Goal: Information Seeking & Learning: Check status

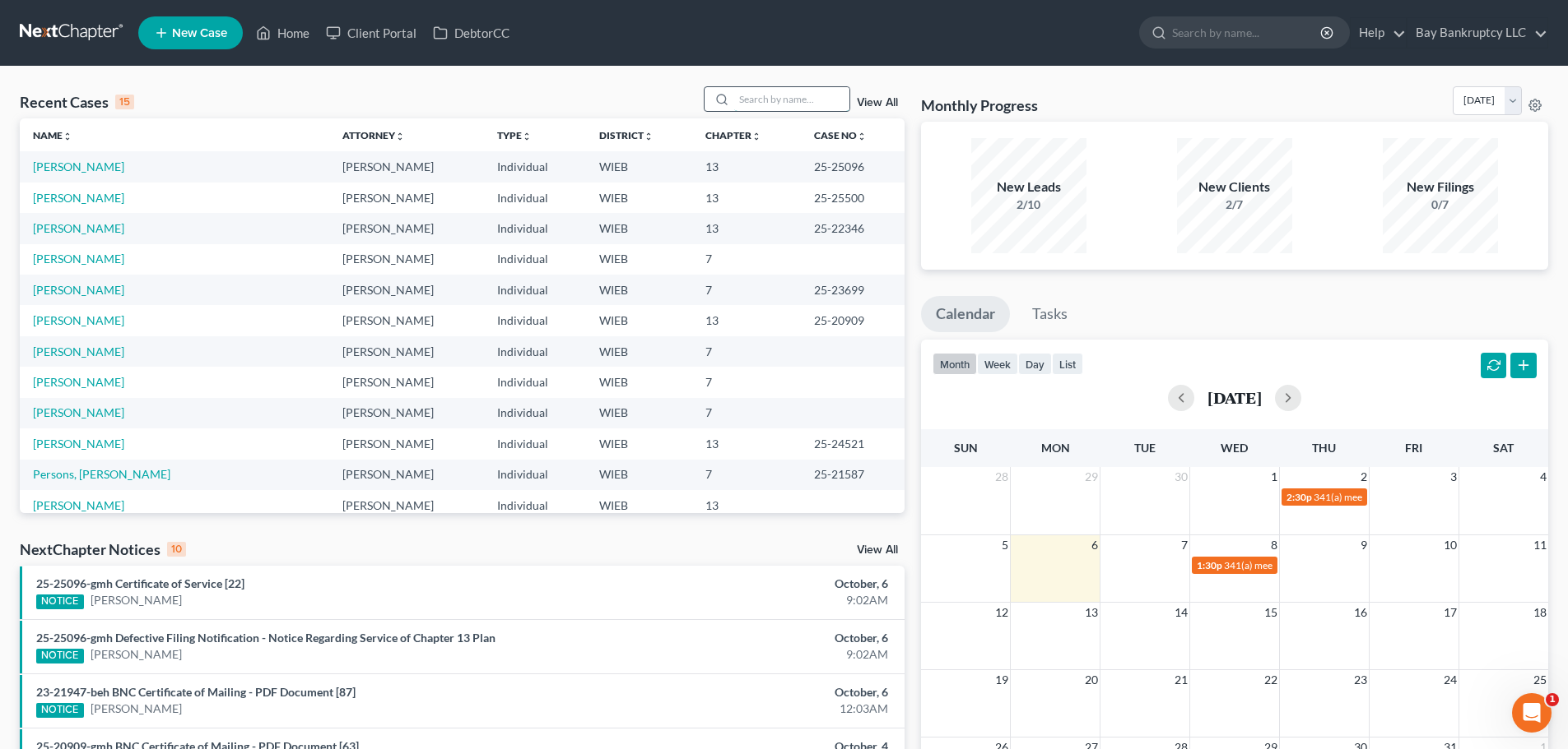
click at [758, 105] on input "search" at bounding box center [792, 99] width 116 height 24
type input "devondra"
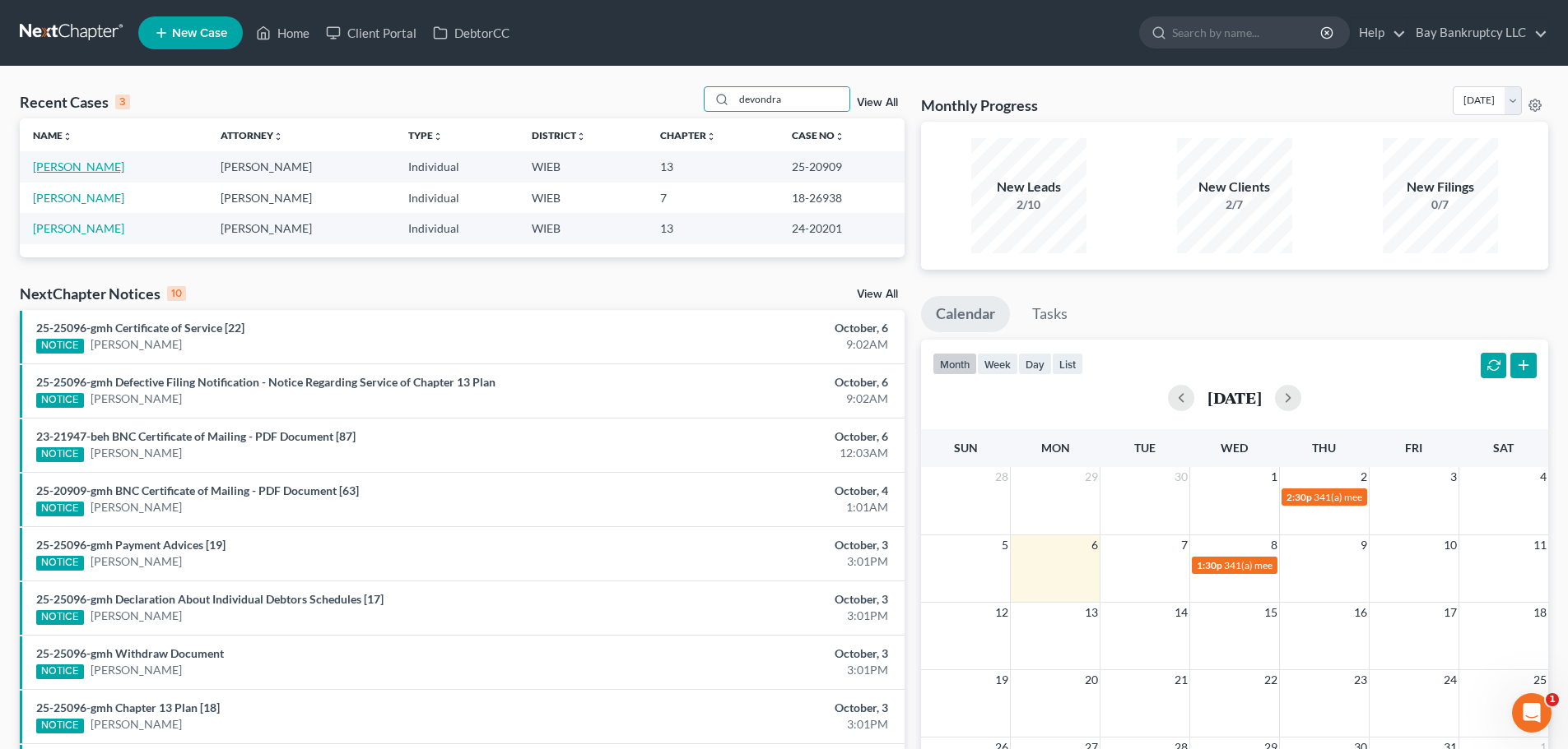
click at [111, 174] on link "[PERSON_NAME]" at bounding box center [78, 166] width 91 height 14
select select "1"
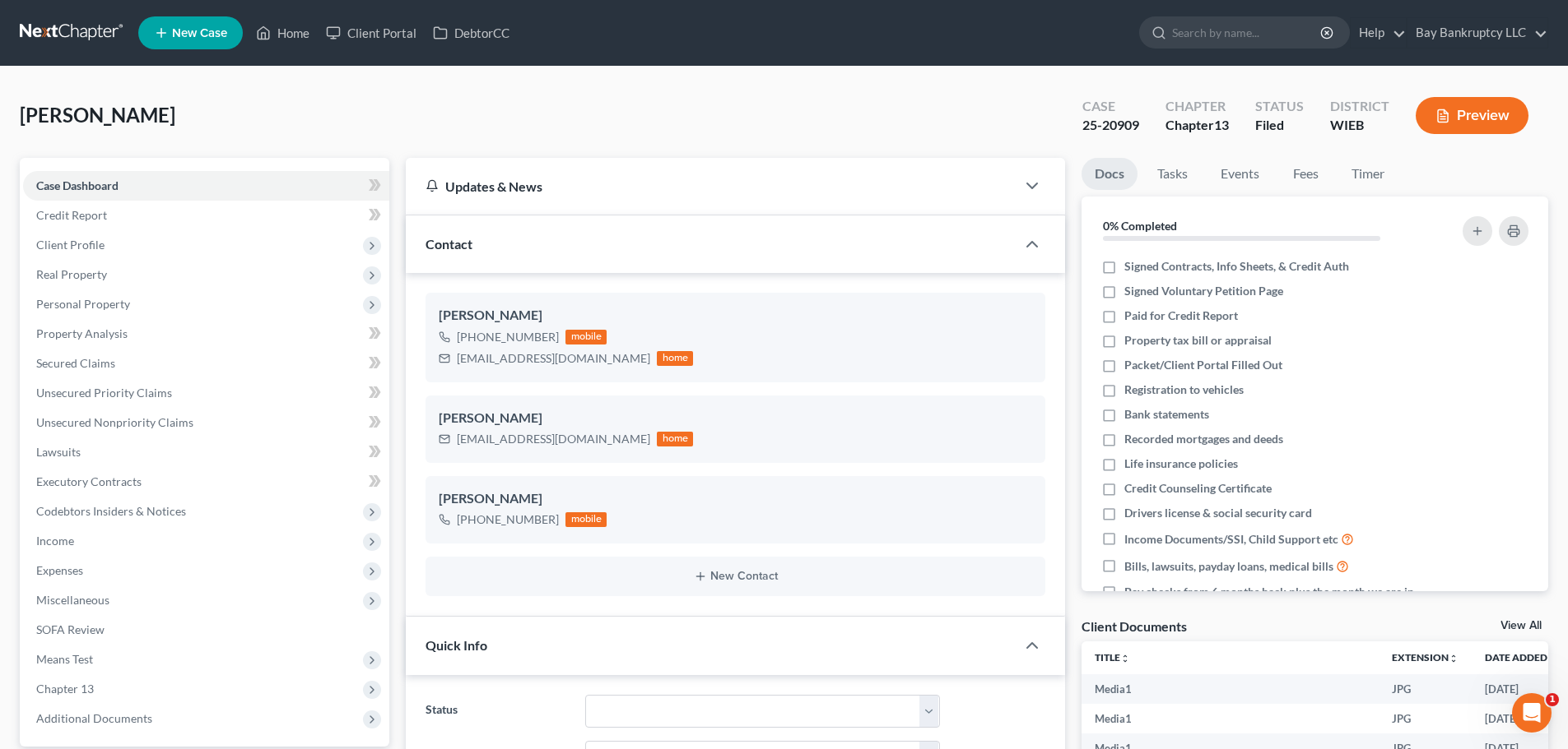
drag, startPoint x: 1075, startPoint y: 128, endPoint x: 1142, endPoint y: 133, distance: 67.2
click at [1142, 133] on div "Case 25-20909" at bounding box center [1111, 117] width 84 height 49
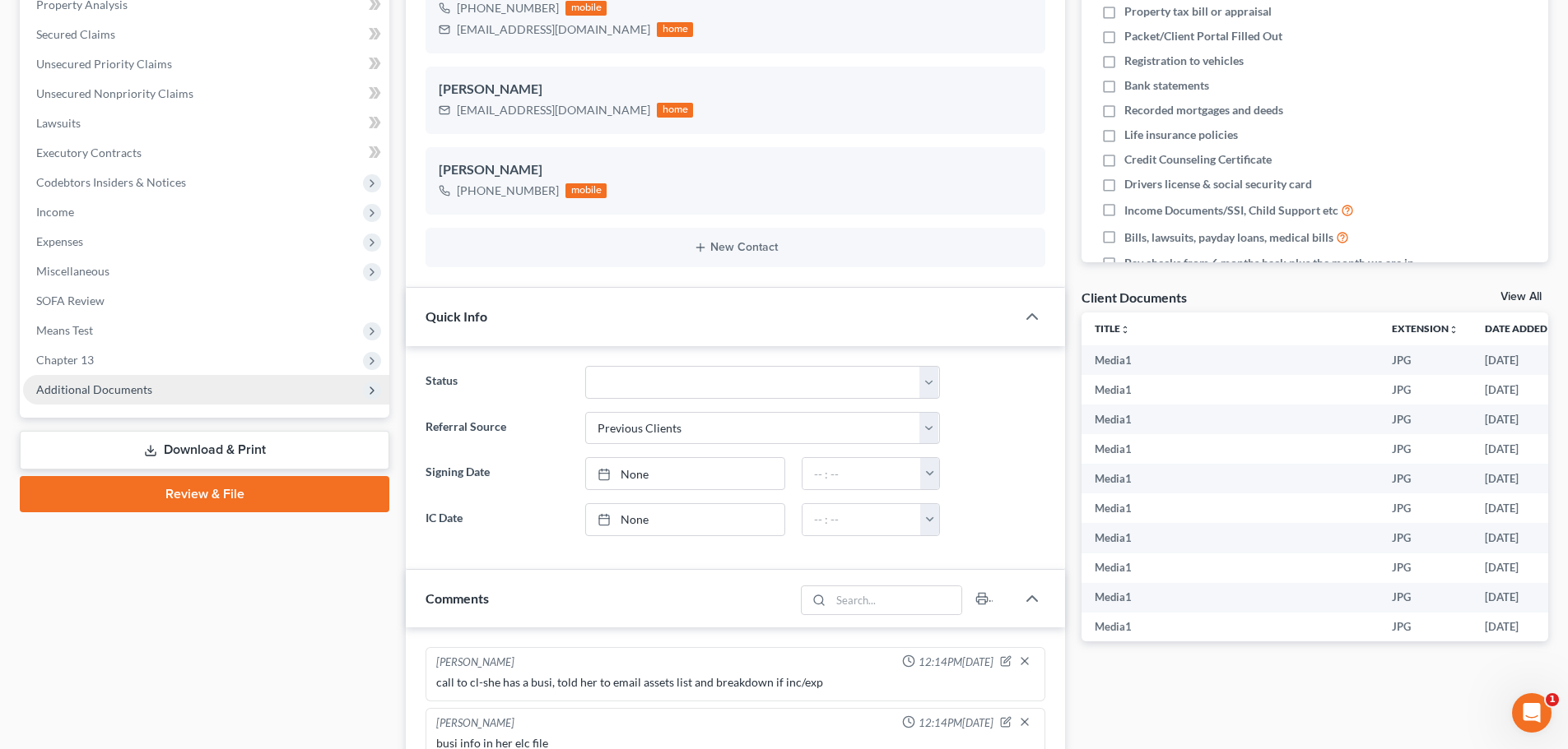
click at [98, 393] on span "Additional Documents" at bounding box center [95, 389] width 116 height 14
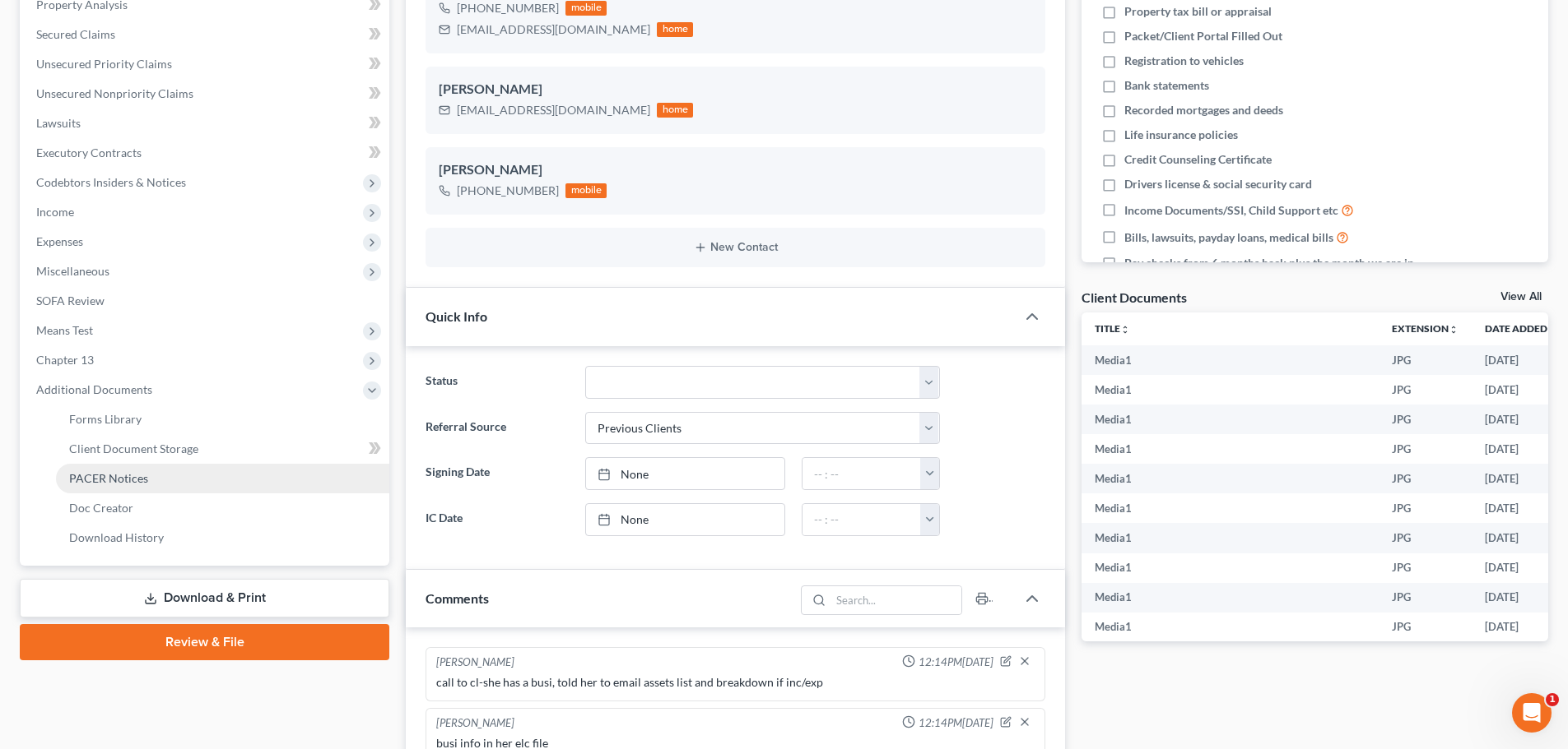
click at [110, 481] on span "PACER Notices" at bounding box center [109, 478] width 79 height 14
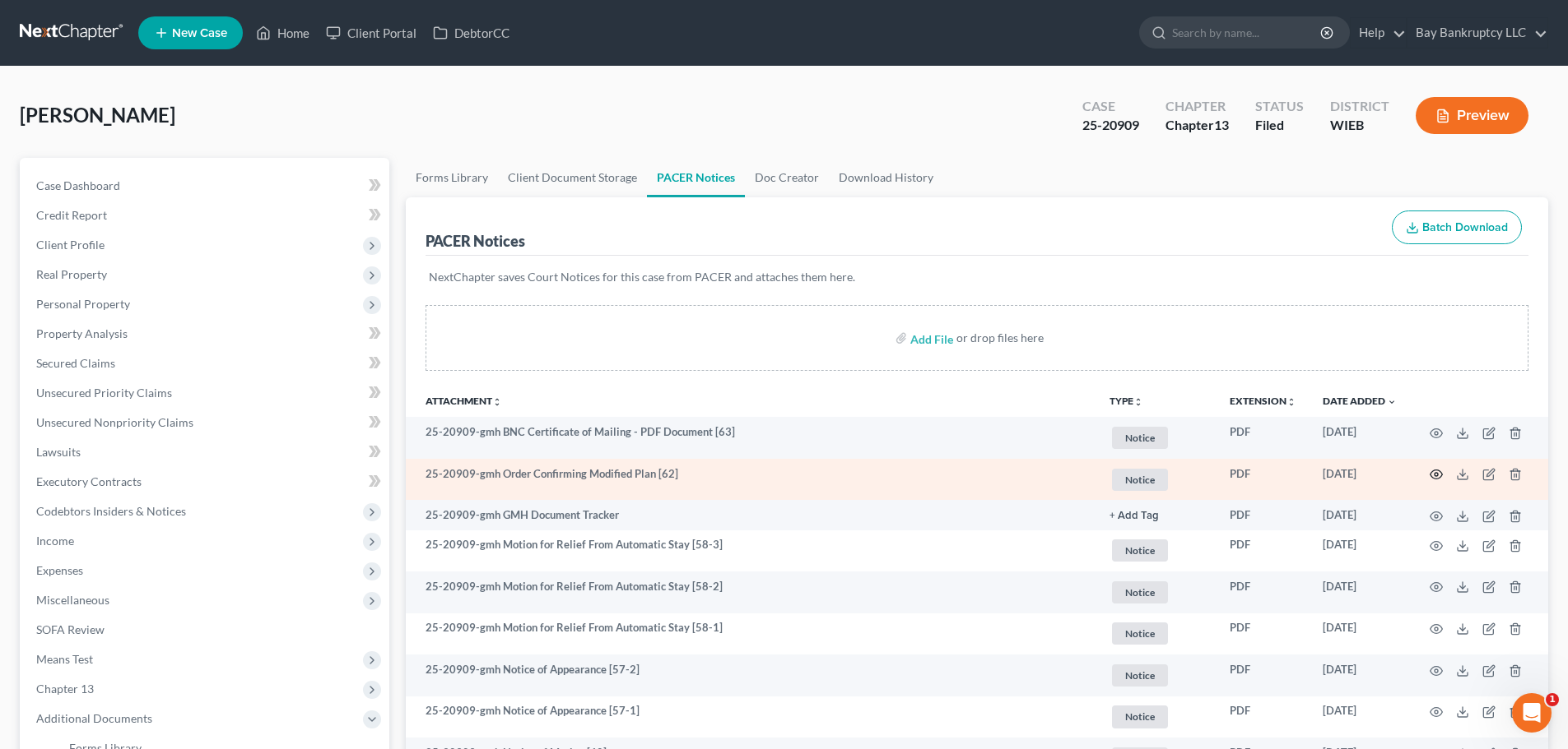
click at [1435, 475] on circle "button" at bounding box center [1436, 475] width 3 height 3
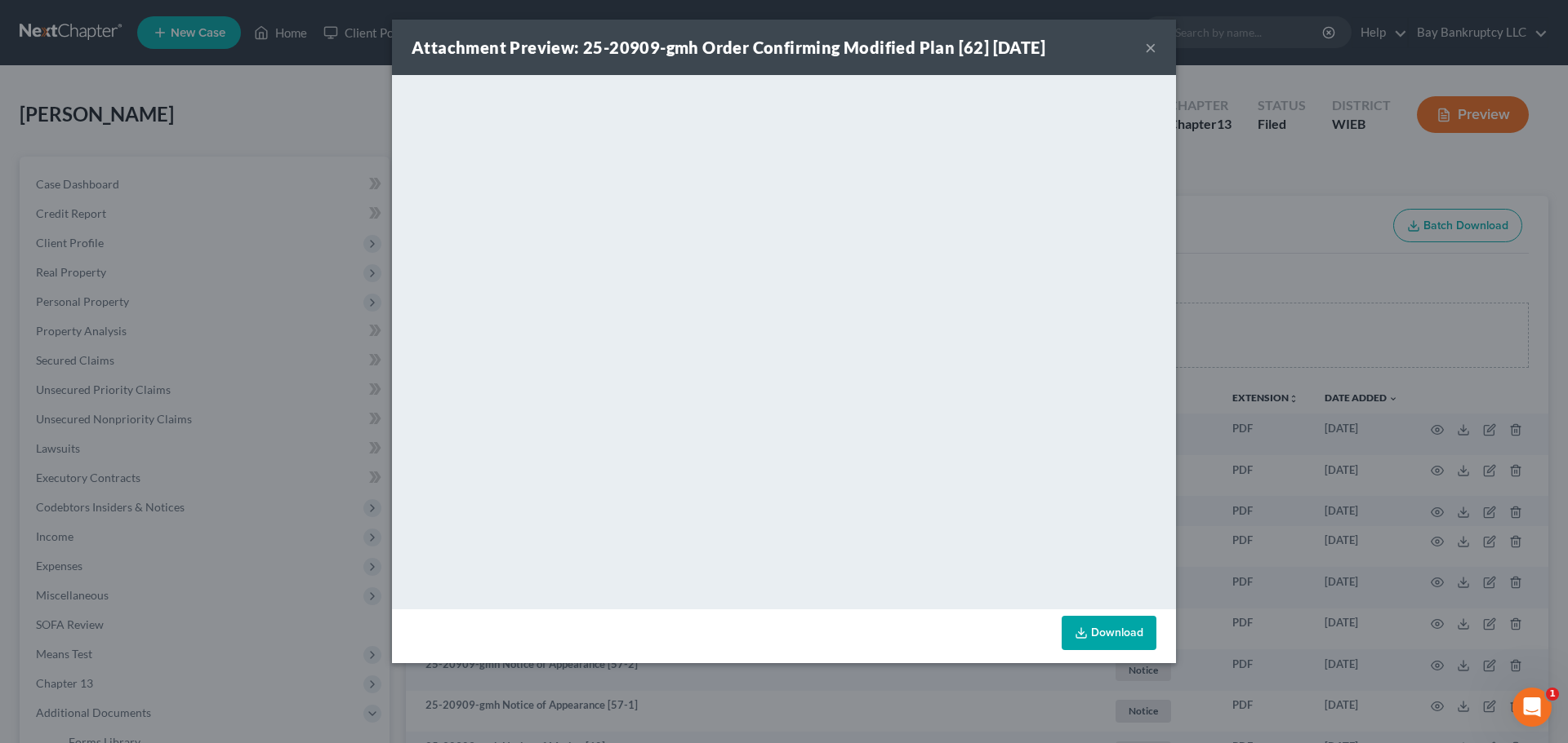
click at [1149, 49] on button "×" at bounding box center [1150, 47] width 12 height 19
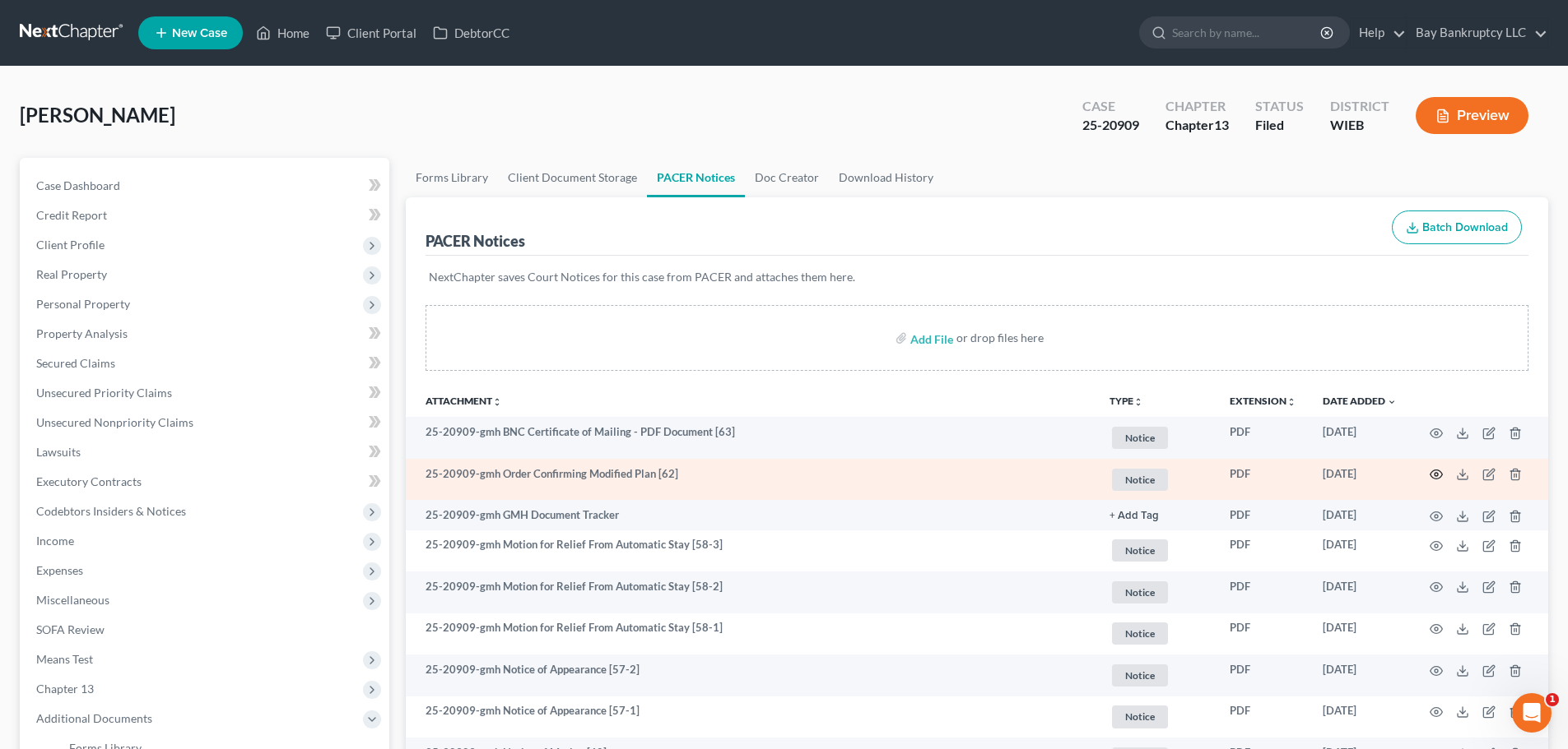
click at [1436, 472] on icon "button" at bounding box center [1436, 475] width 14 height 13
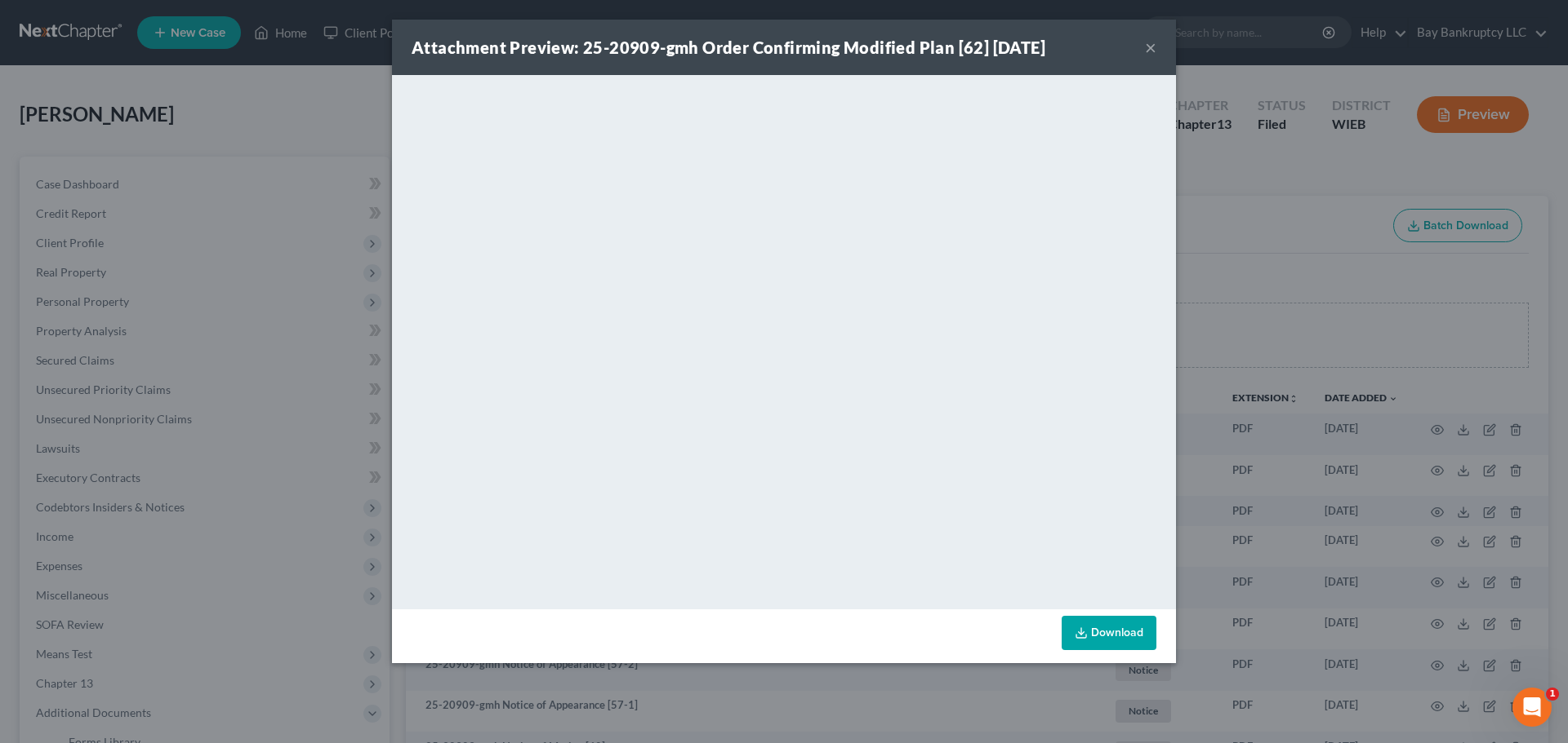
click at [1151, 48] on button "×" at bounding box center [1150, 47] width 12 height 19
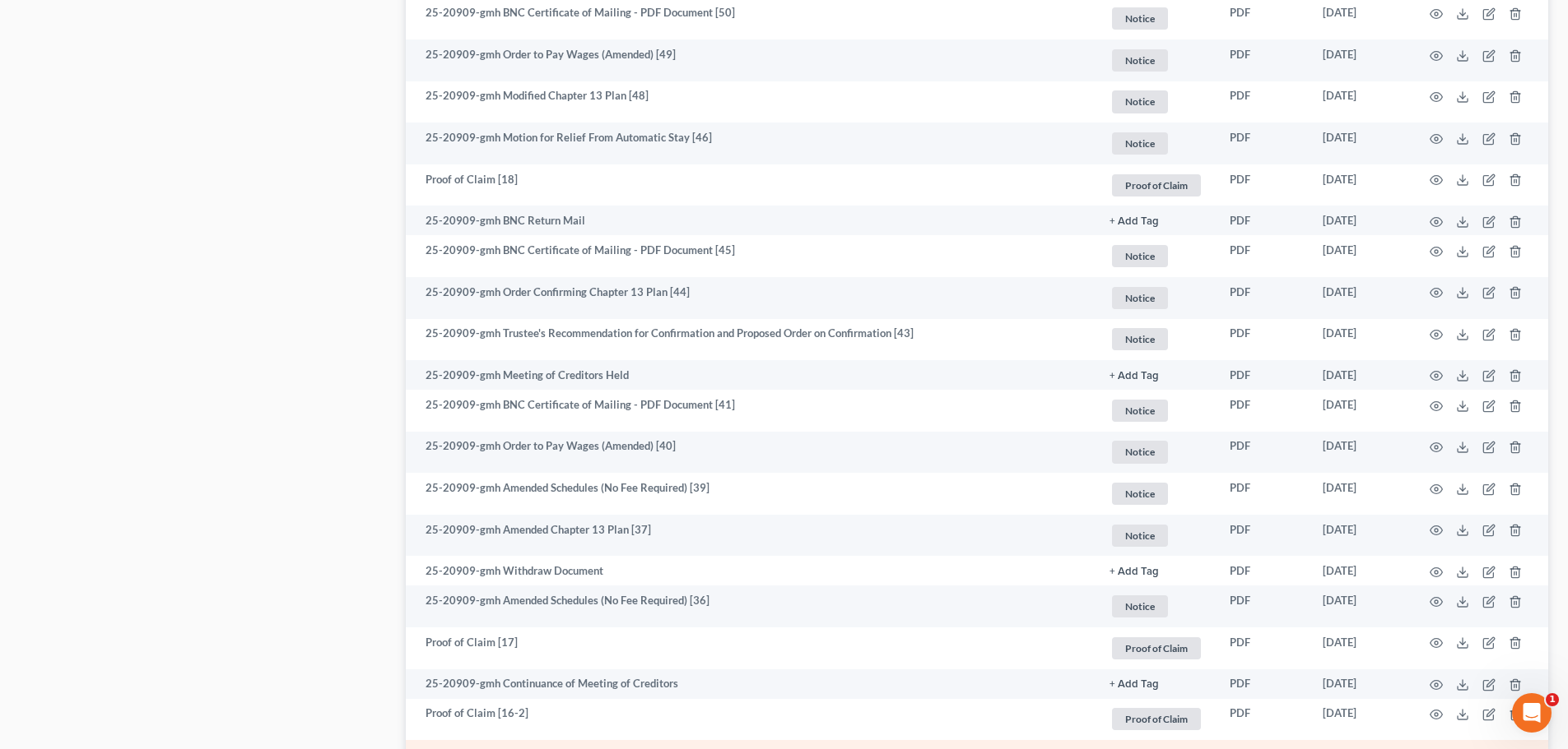
scroll to position [987, 0]
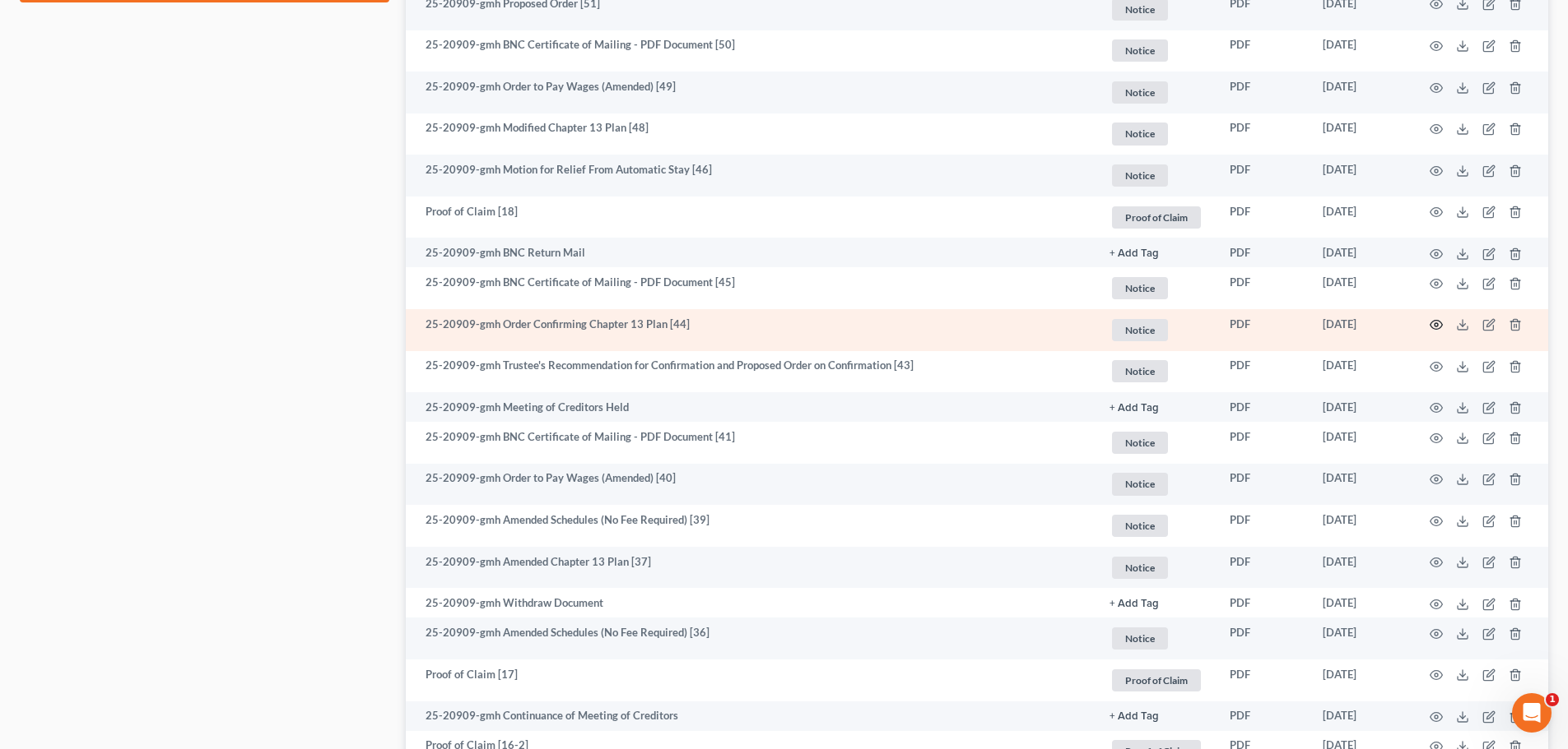
click at [1434, 324] on icon "button" at bounding box center [1436, 325] width 14 height 13
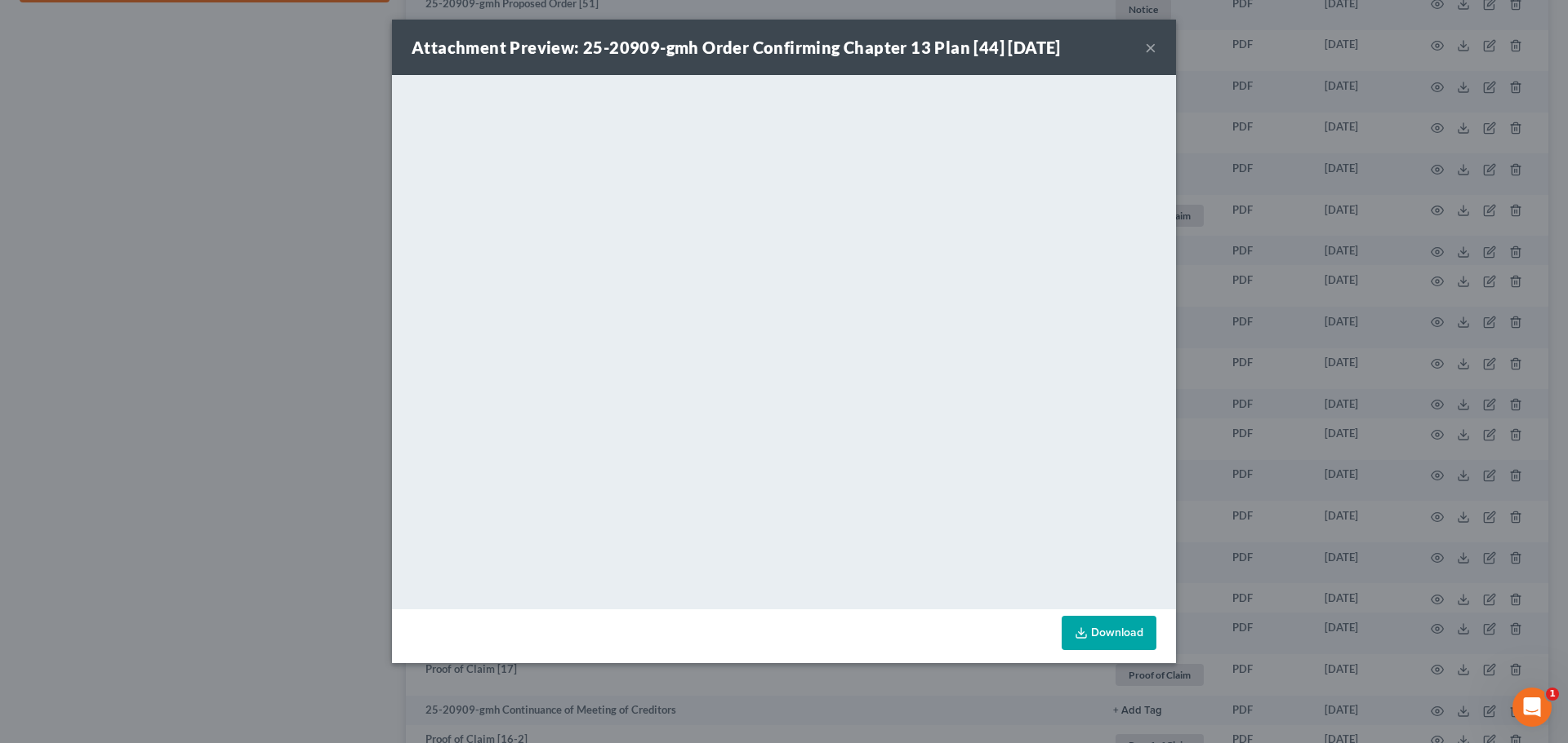
click at [1149, 49] on button "×" at bounding box center [1150, 47] width 12 height 19
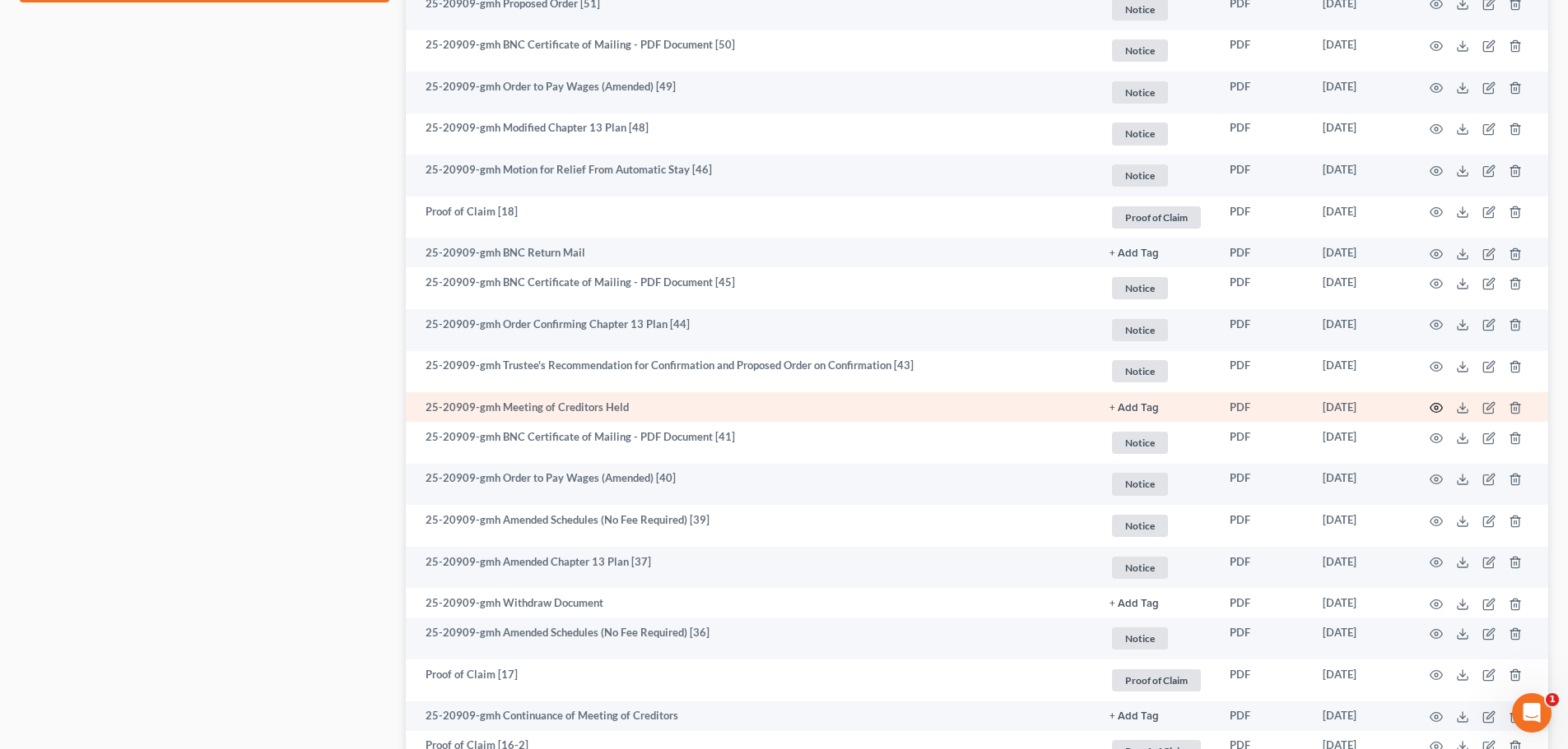
click at [1435, 409] on circle "button" at bounding box center [1436, 408] width 3 height 3
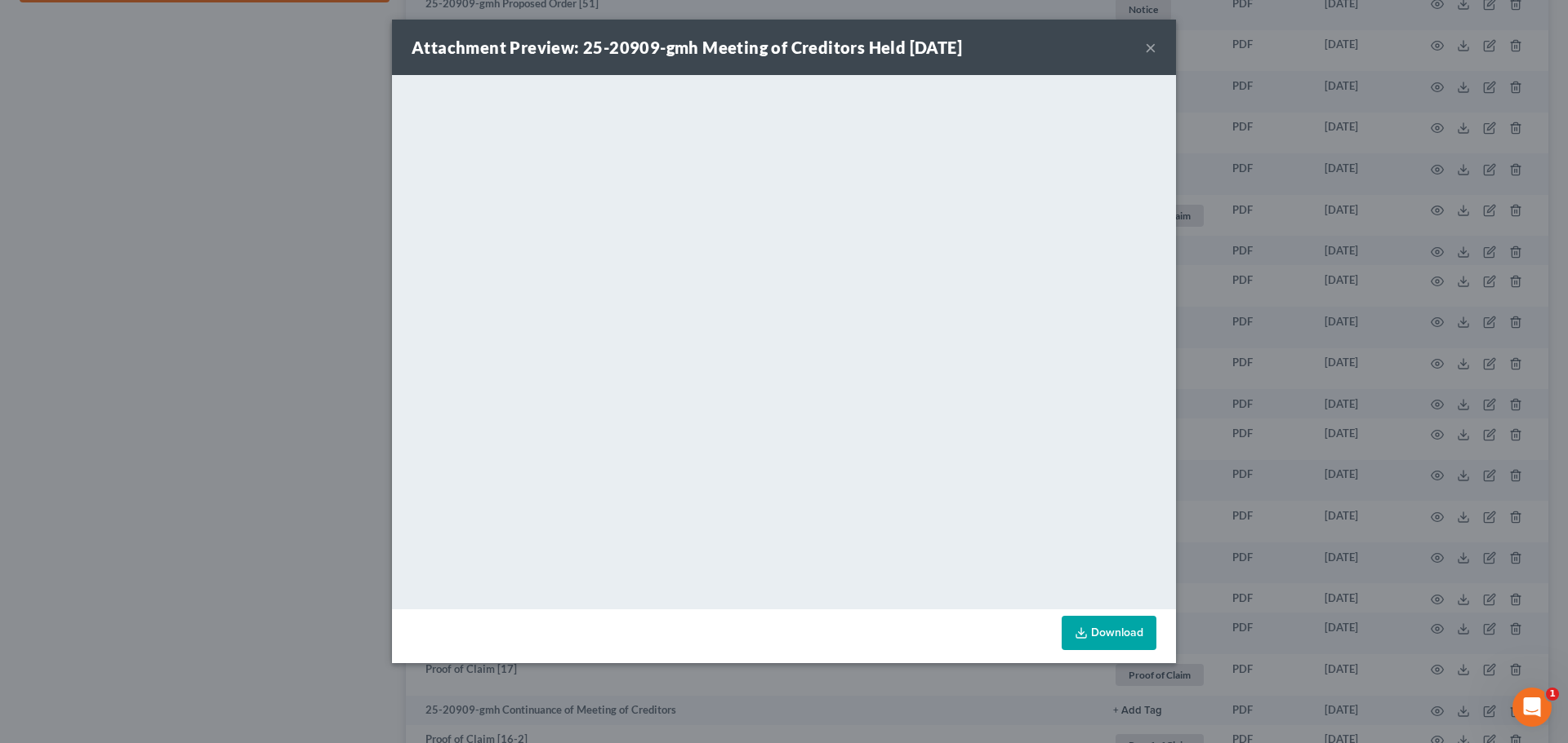
click at [1147, 49] on button "×" at bounding box center [1150, 47] width 12 height 19
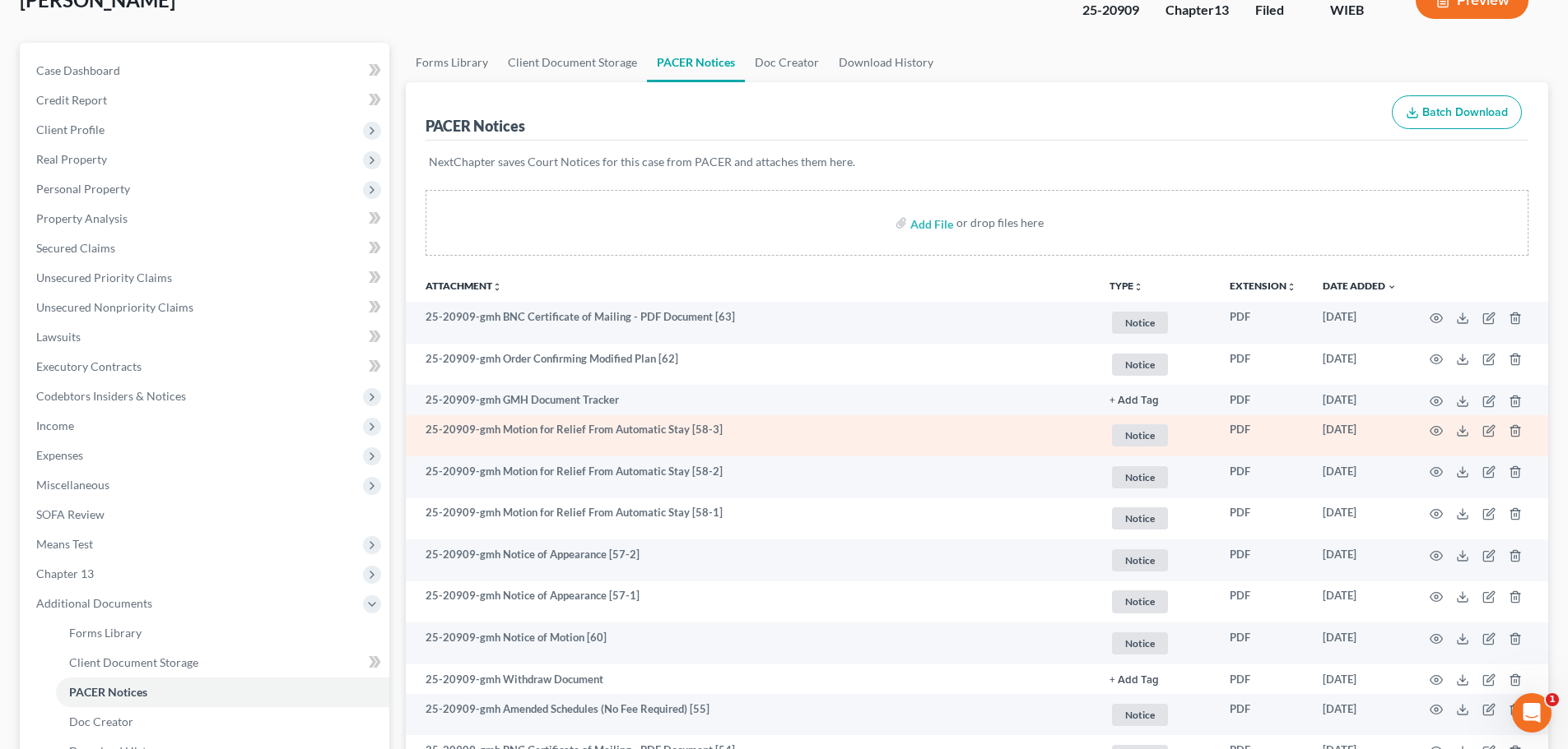
scroll to position [0, 0]
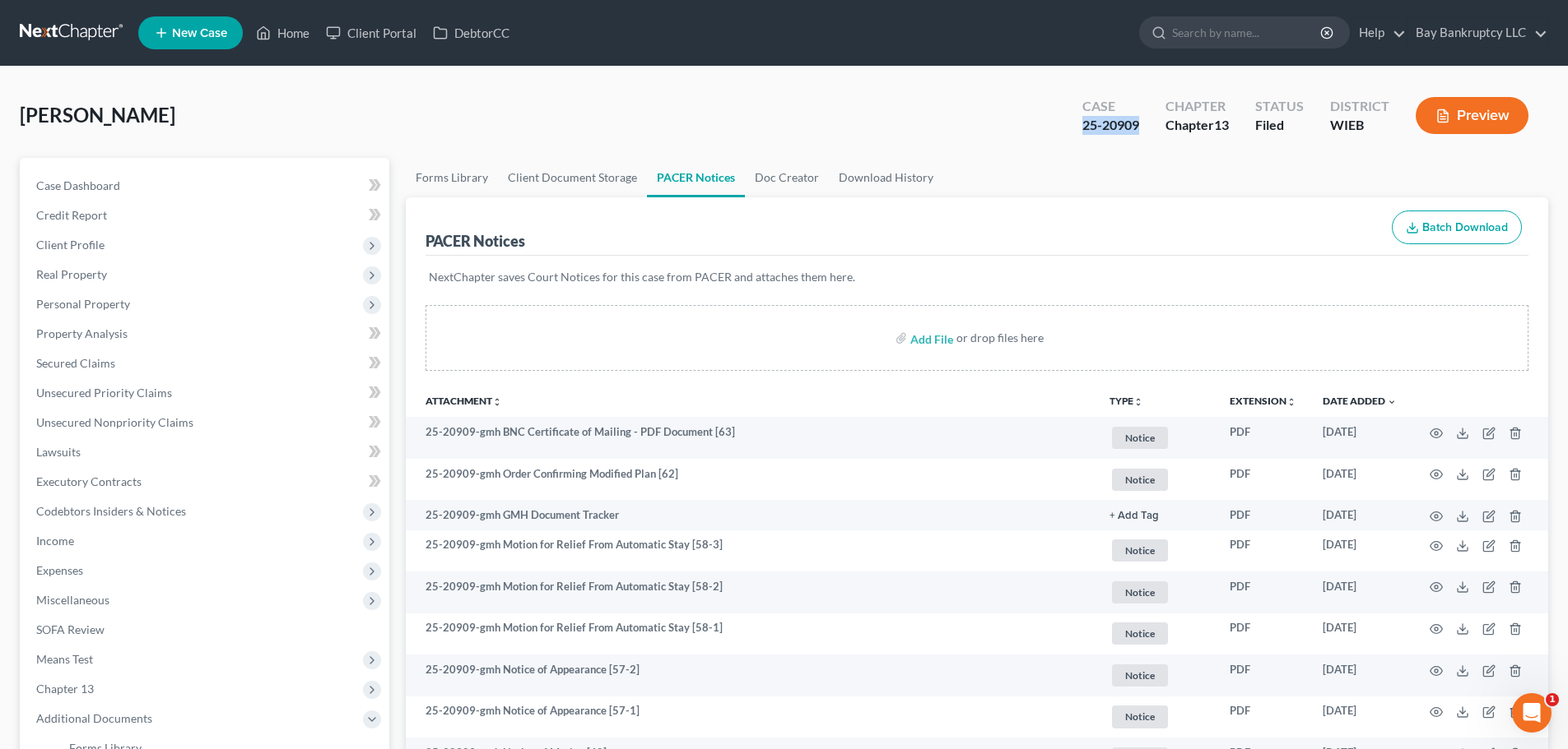
drag, startPoint x: 1077, startPoint y: 134, endPoint x: 1138, endPoint y: 142, distance: 61.5
click at [1138, 142] on div "Case 25-20909 Chapter Chapter 13 Status Filed District WIEB Preview" at bounding box center [1305, 115] width 485 height 58
copy div "25-20909"
drag, startPoint x: 280, startPoint y: 34, endPoint x: 224, endPoint y: 5, distance: 63.1
click at [280, 34] on link "Home" at bounding box center [283, 32] width 70 height 30
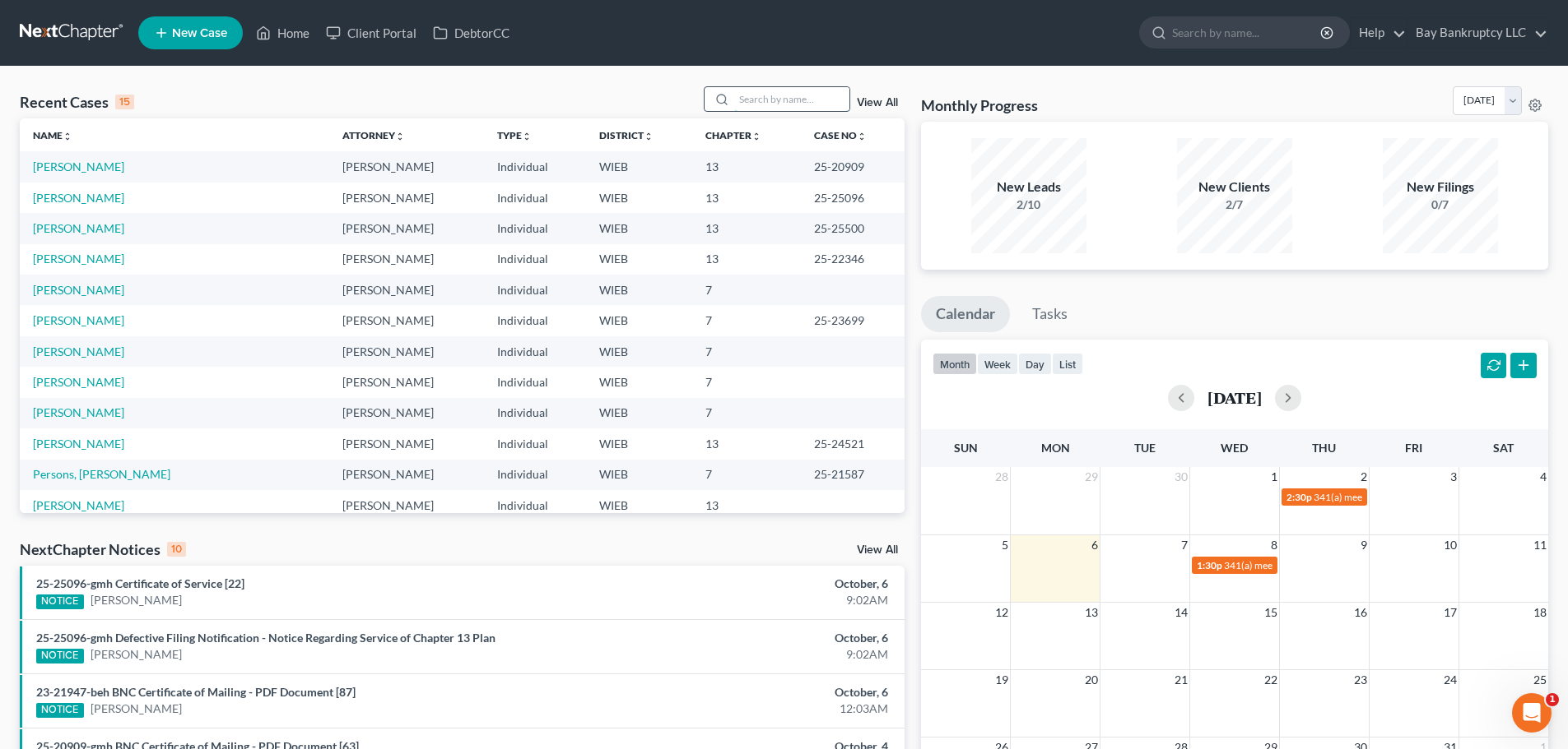
click at [770, 94] on input "search" at bounding box center [792, 99] width 116 height 24
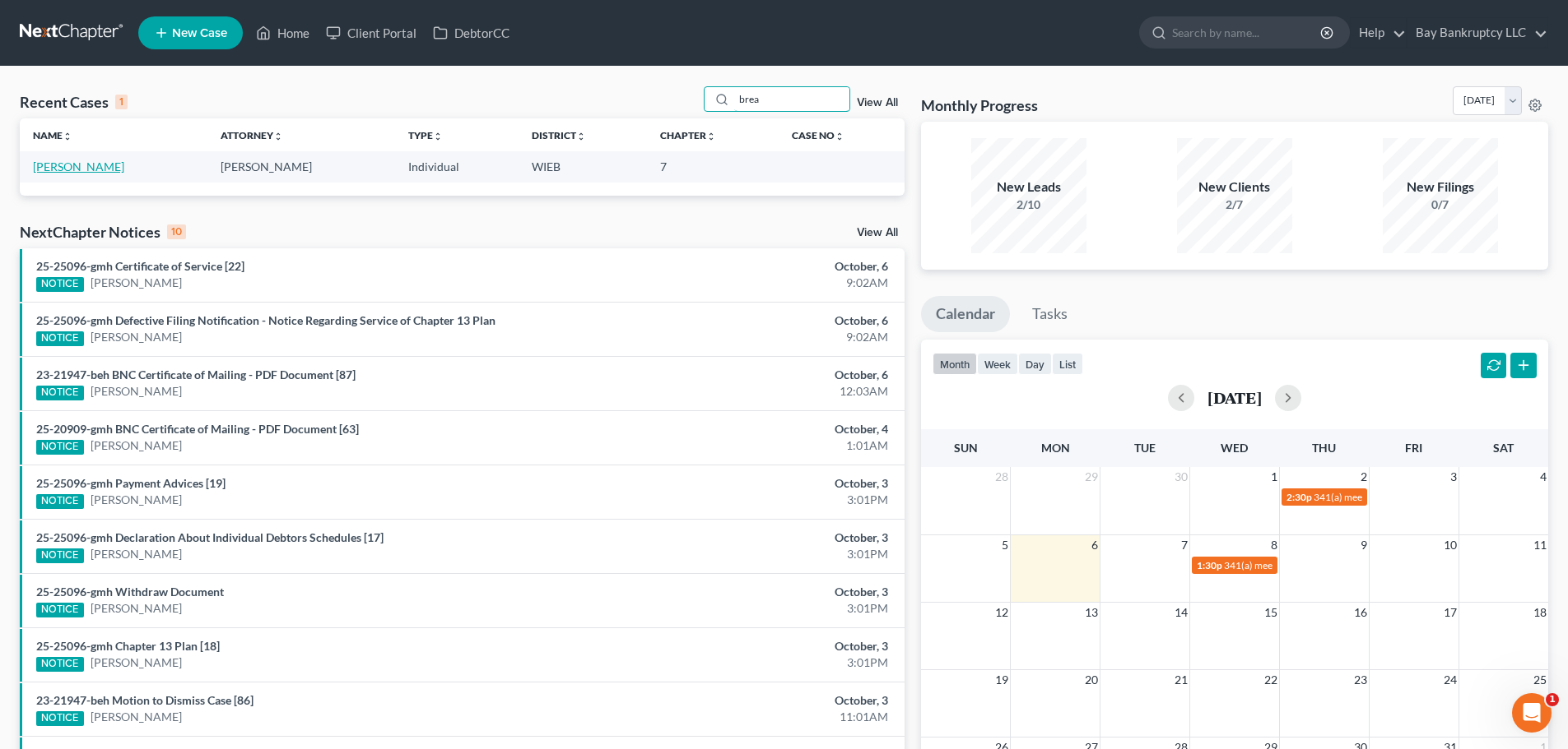
type input "brea"
click at [124, 162] on link "[PERSON_NAME]" at bounding box center [78, 166] width 91 height 14
select select "6"
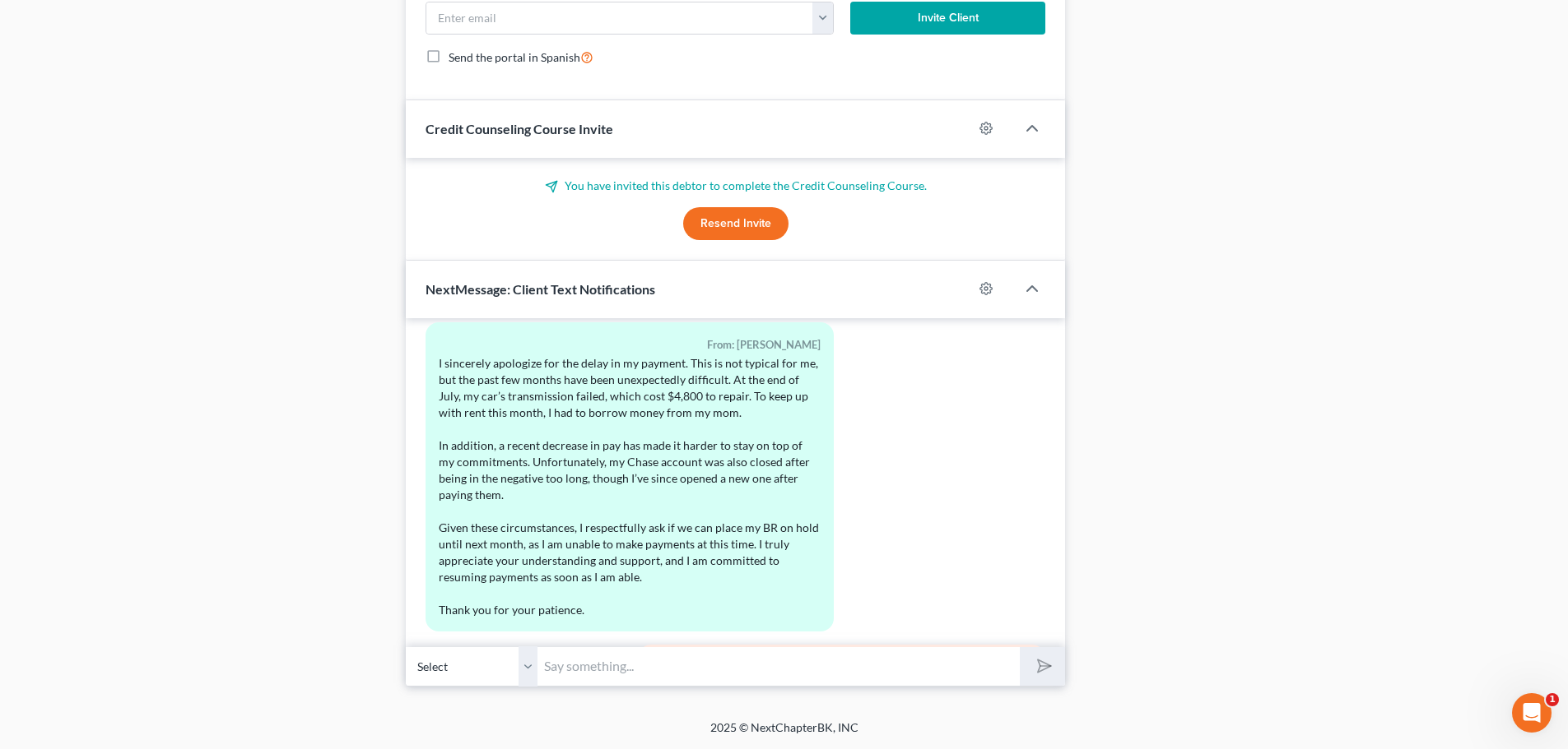
scroll to position [2522, 0]
